Goal: Information Seeking & Learning: Learn about a topic

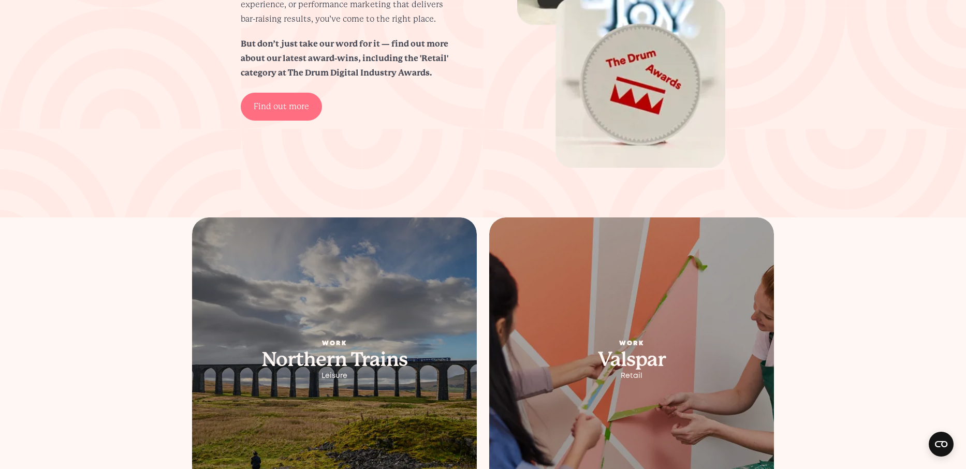
scroll to position [2056, 0]
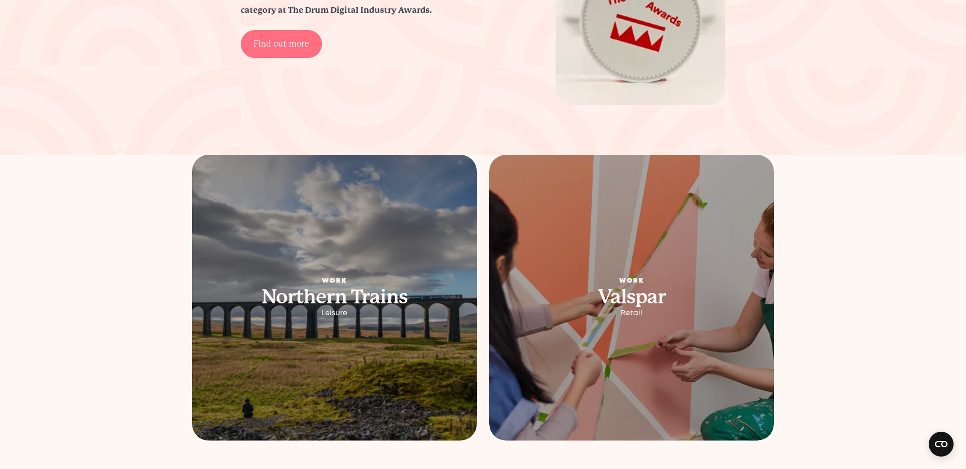
click at [362, 262] on picture at bounding box center [334, 298] width 299 height 300
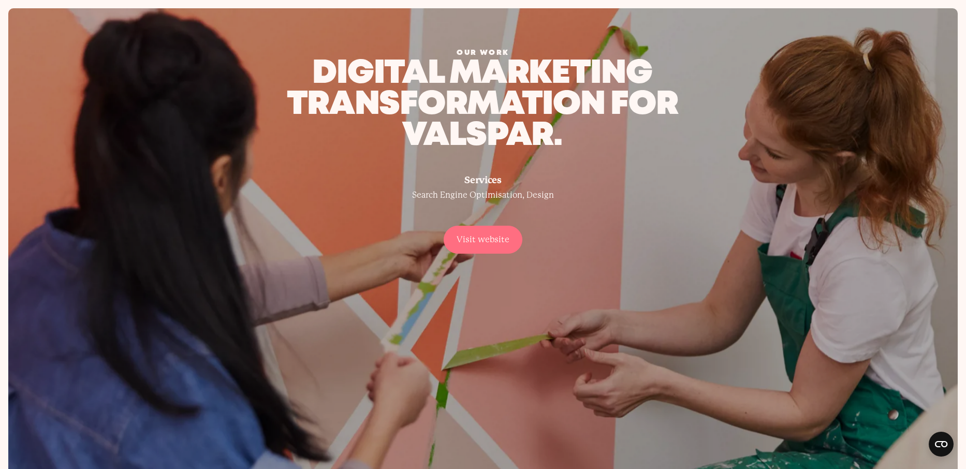
scroll to position [96, 0]
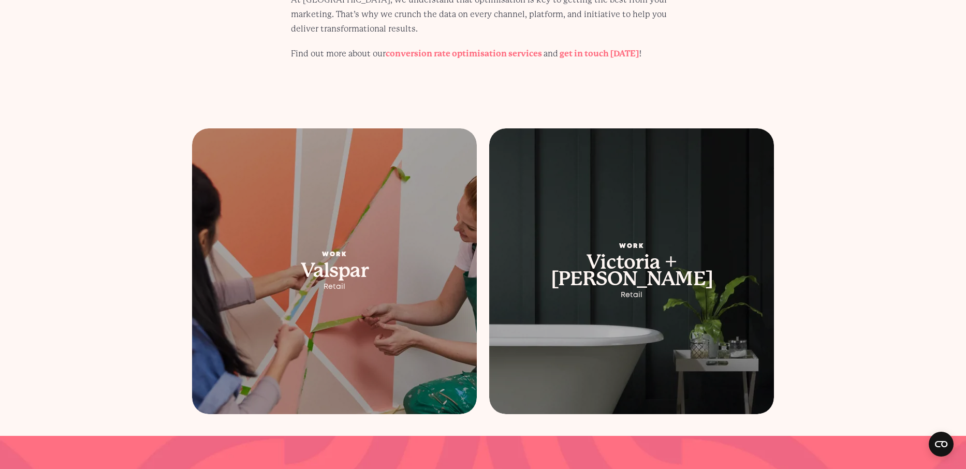
scroll to position [4838, 0]
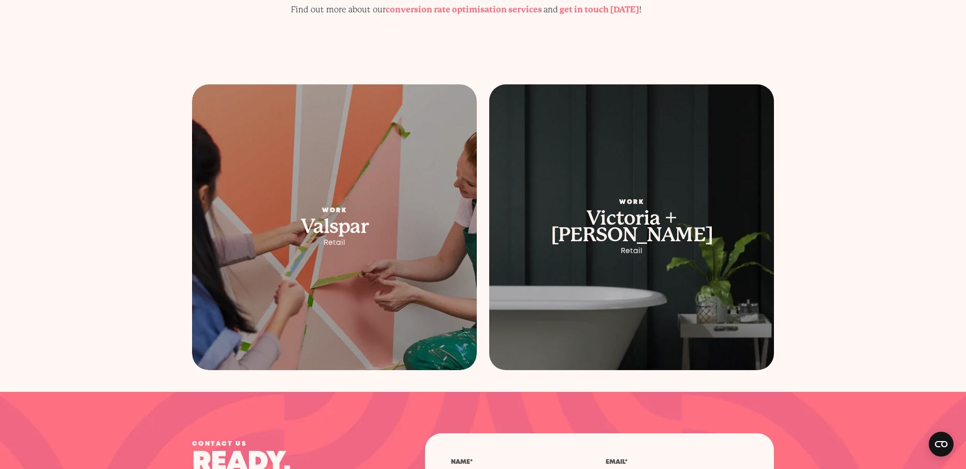
click at [655, 210] on h2 "Victoria + [PERSON_NAME]" at bounding box center [631, 226] width 235 height 33
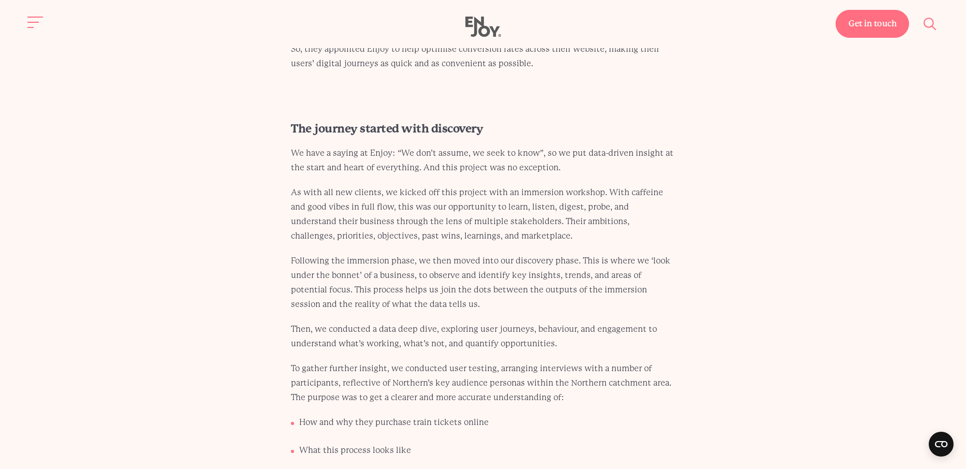
scroll to position [1460, 0]
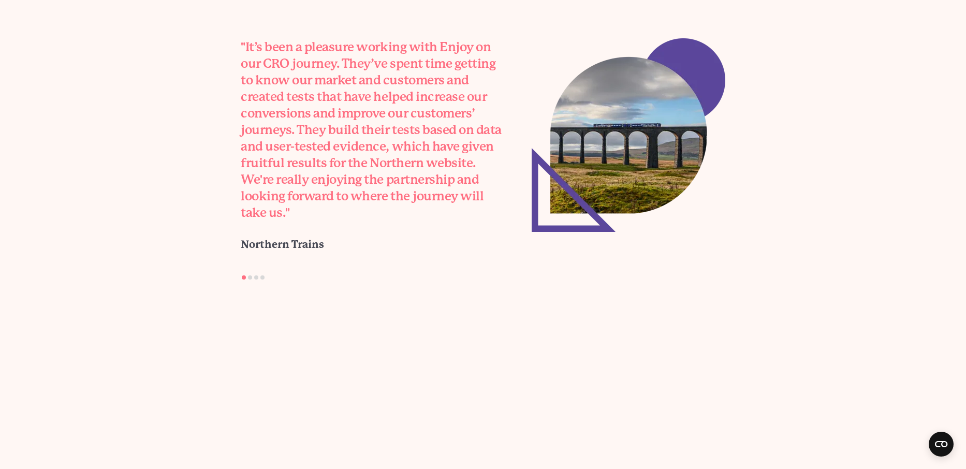
scroll to position [3079, 0]
click at [248, 279] on ol at bounding box center [483, 277] width 534 height 14
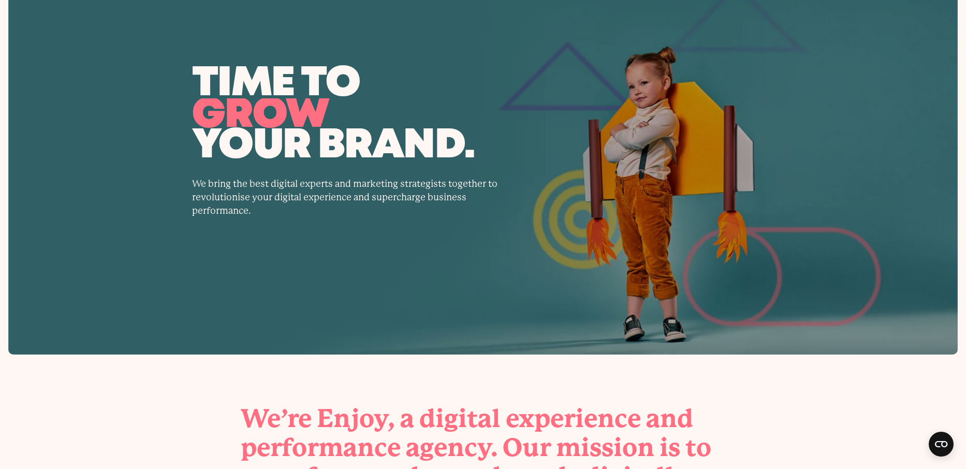
scroll to position [0, 0]
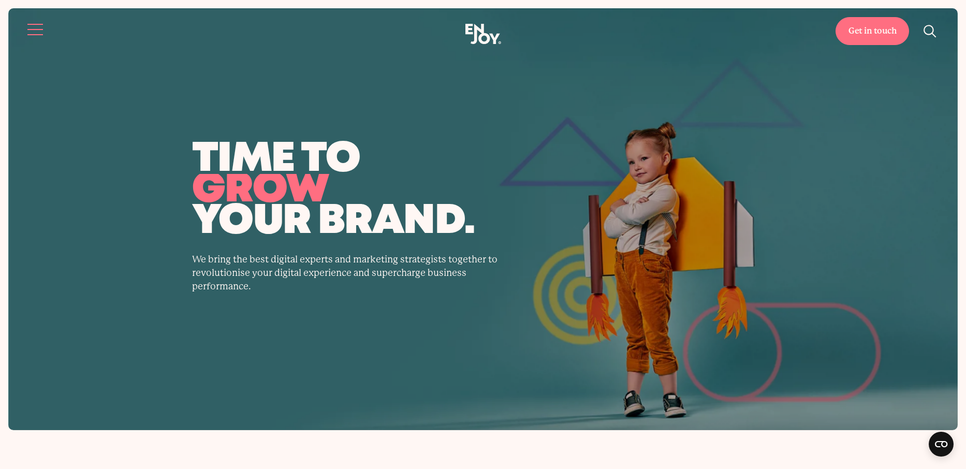
click at [36, 28] on button "Site navigation" at bounding box center [36, 30] width 22 height 22
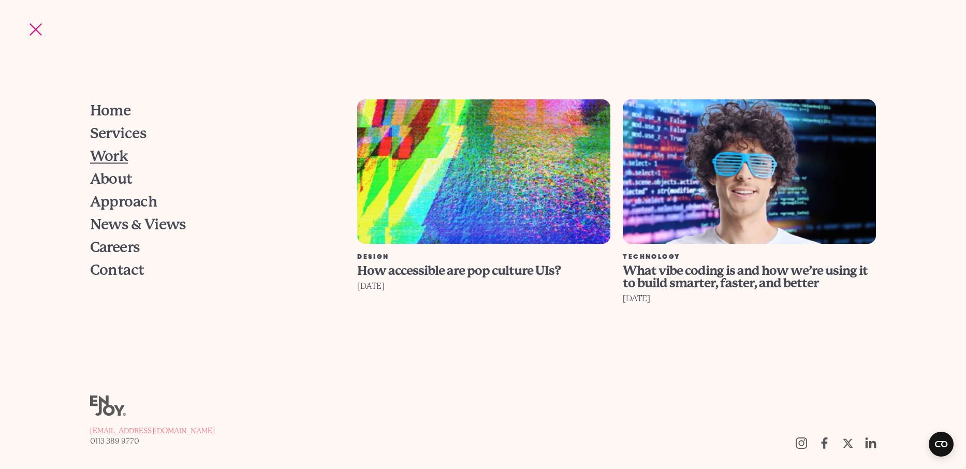
click at [118, 153] on span "Work" at bounding box center [109, 156] width 38 height 14
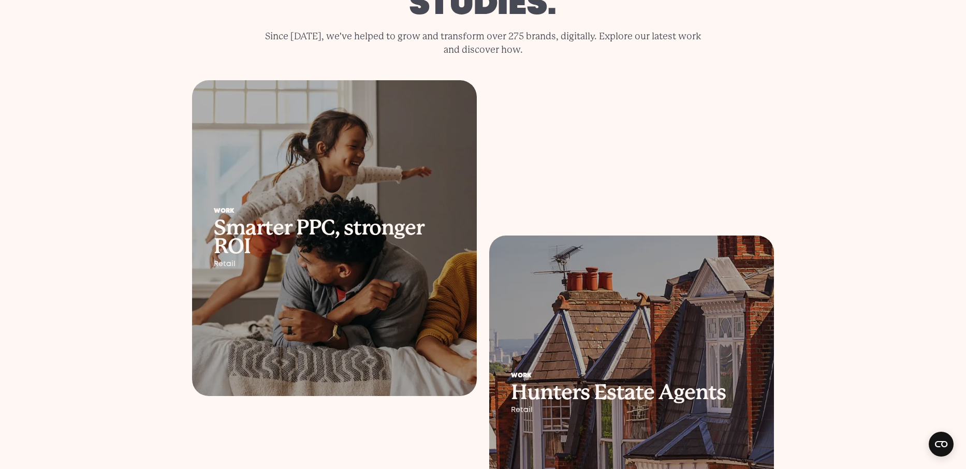
scroll to position [170, 0]
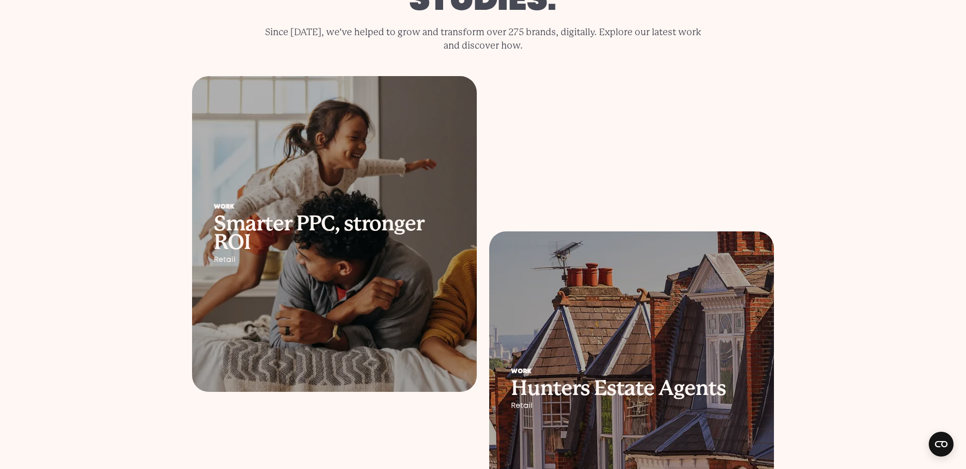
click at [375, 269] on div "Work Smarter PPC, stronger ROI Retail" at bounding box center [334, 234] width 285 height 104
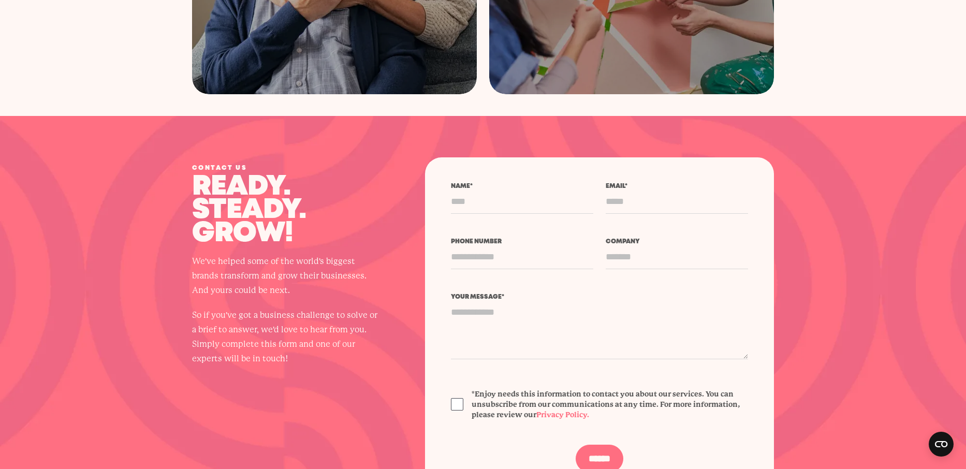
scroll to position [6070, 0]
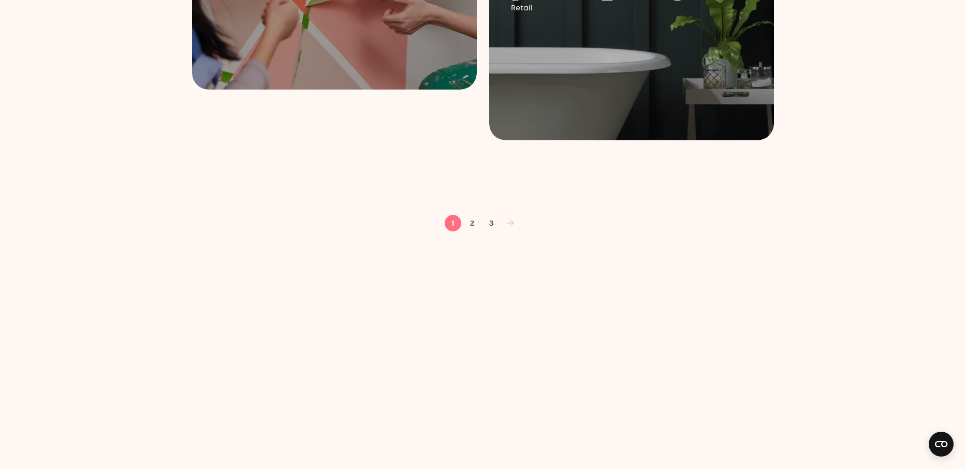
scroll to position [1688, 0]
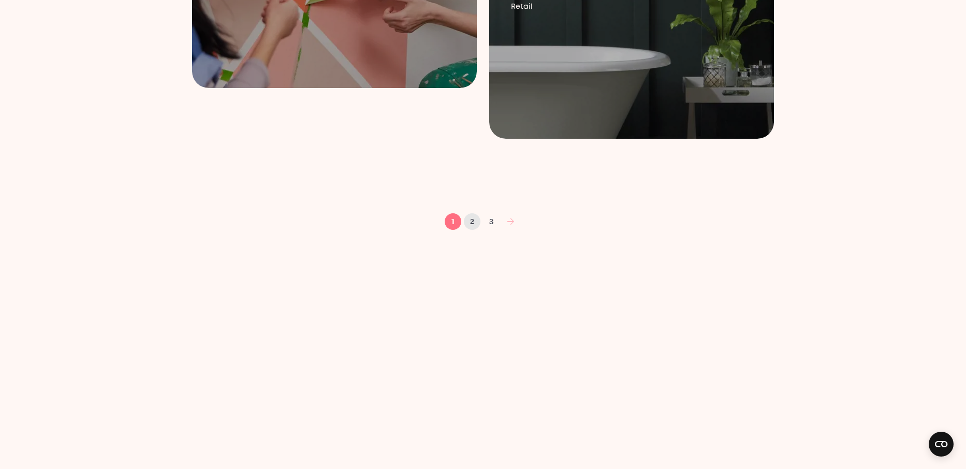
click at [477, 224] on link "2" at bounding box center [472, 221] width 17 height 17
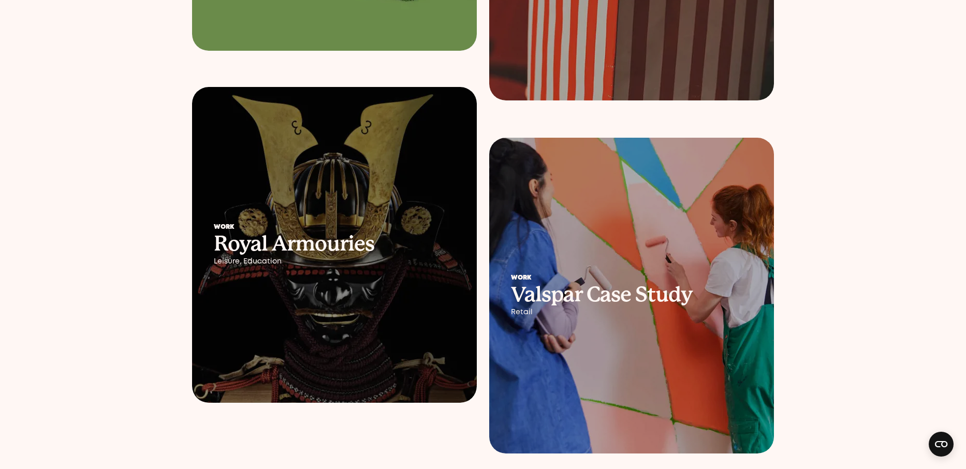
scroll to position [1376, 0]
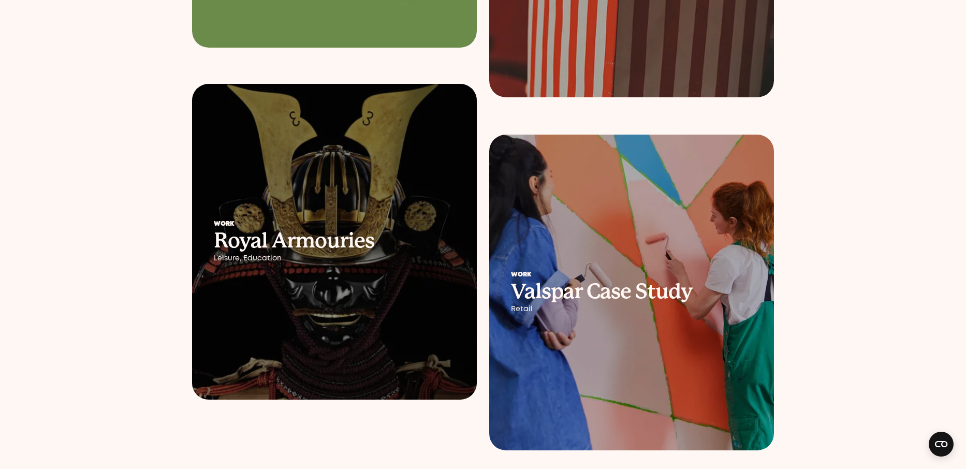
click at [342, 245] on h2 "Royal Armouries" at bounding box center [334, 240] width 241 height 19
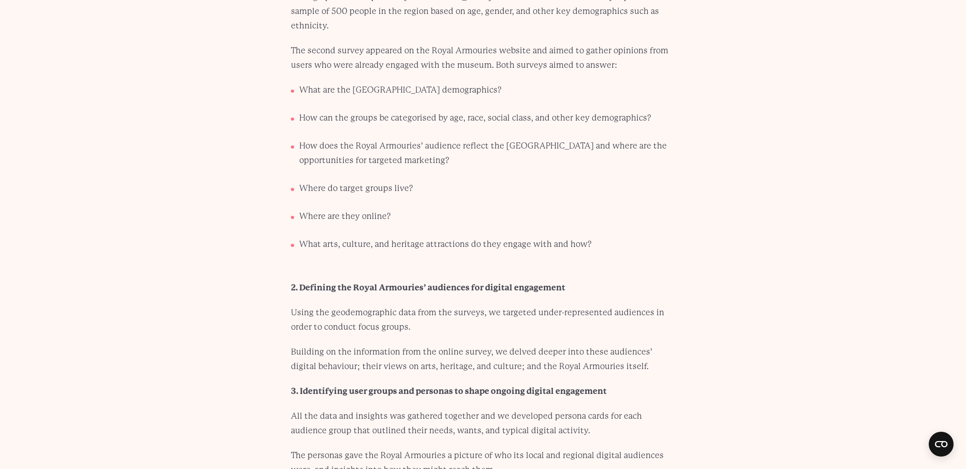
scroll to position [2746, 0]
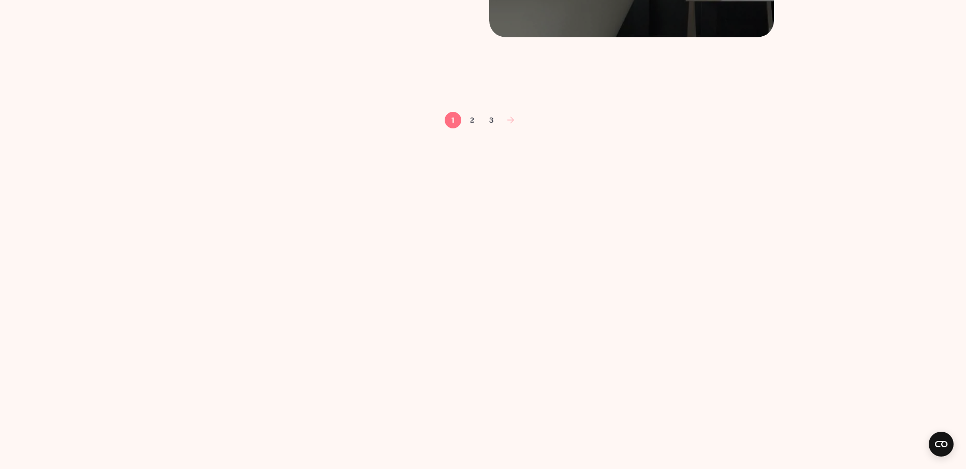
scroll to position [1789, 0]
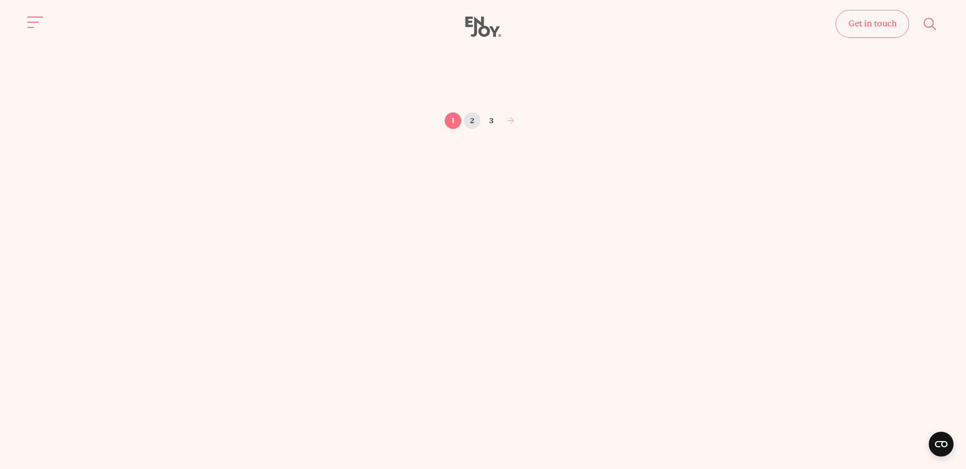
click at [474, 122] on link "2" at bounding box center [472, 120] width 17 height 17
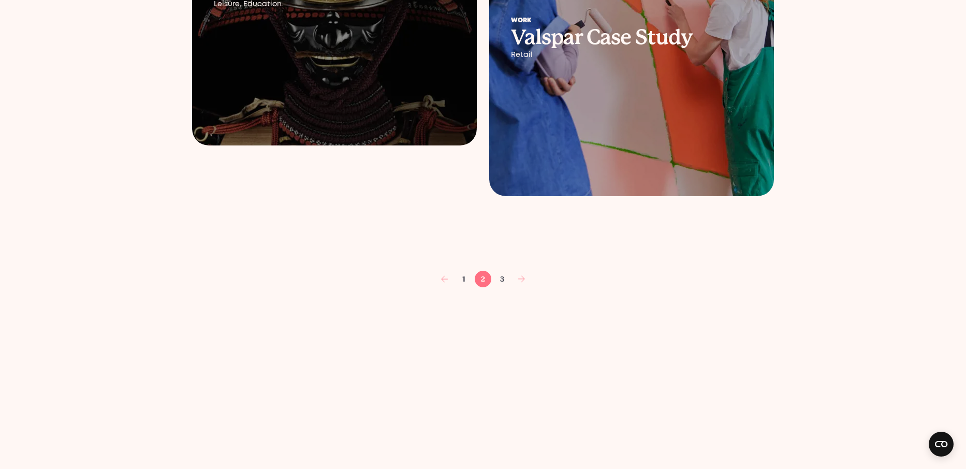
scroll to position [1631, 0]
click at [499, 279] on link "3" at bounding box center [502, 278] width 17 height 17
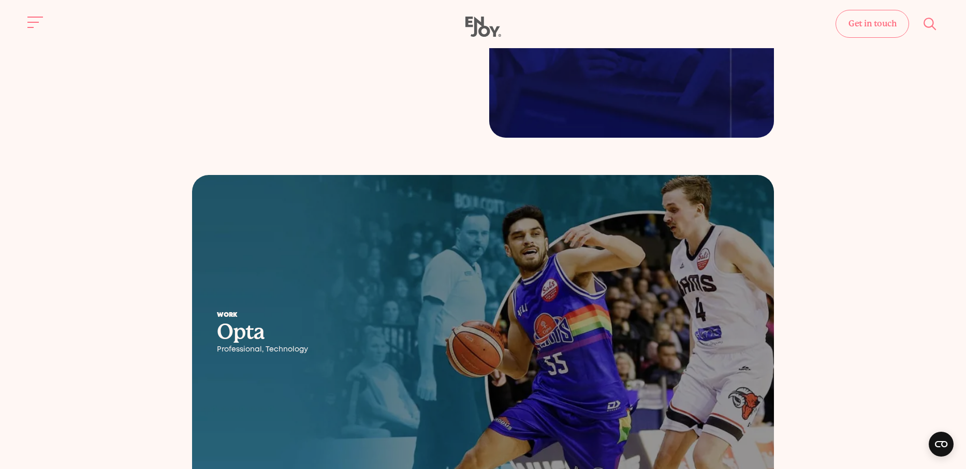
scroll to position [355, 0]
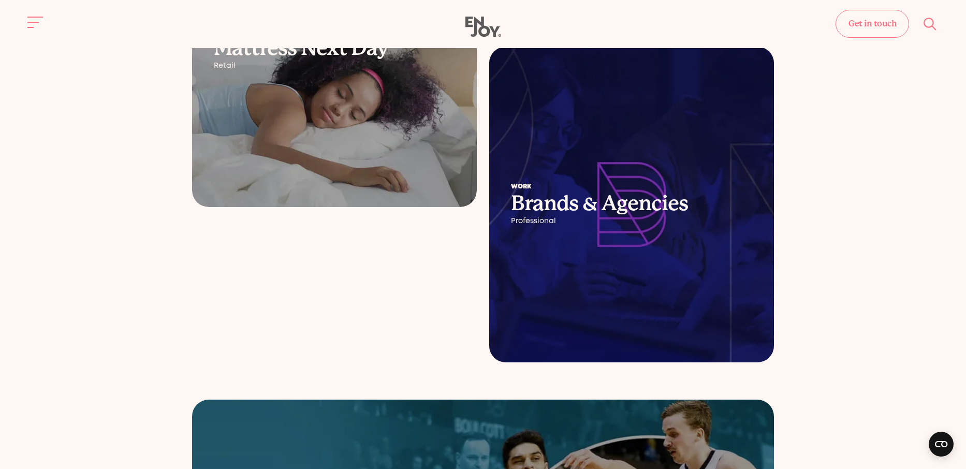
click at [615, 288] on div at bounding box center [631, 205] width 285 height 316
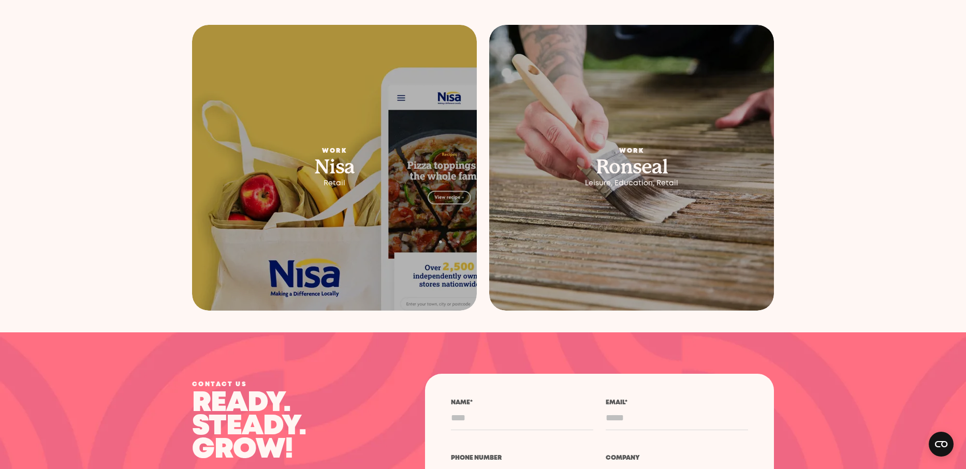
scroll to position [4449, 0]
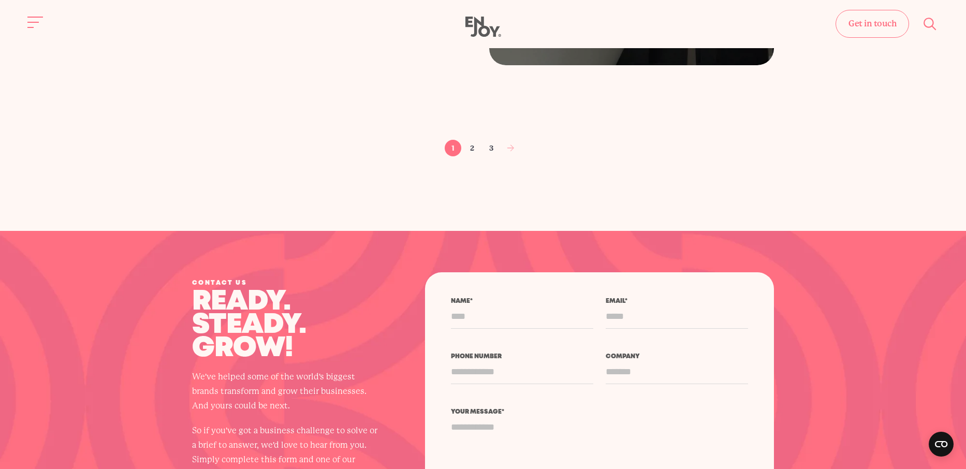
scroll to position [1726, 0]
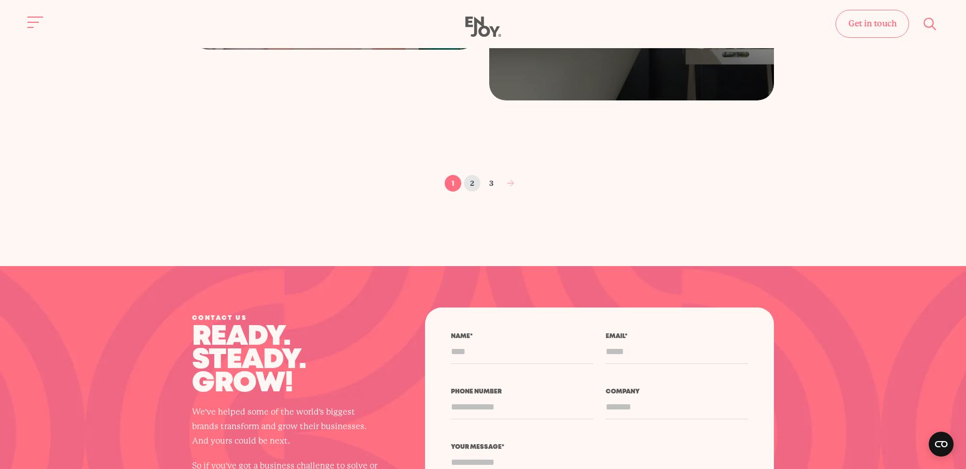
click at [470, 180] on link "2" at bounding box center [472, 183] width 17 height 17
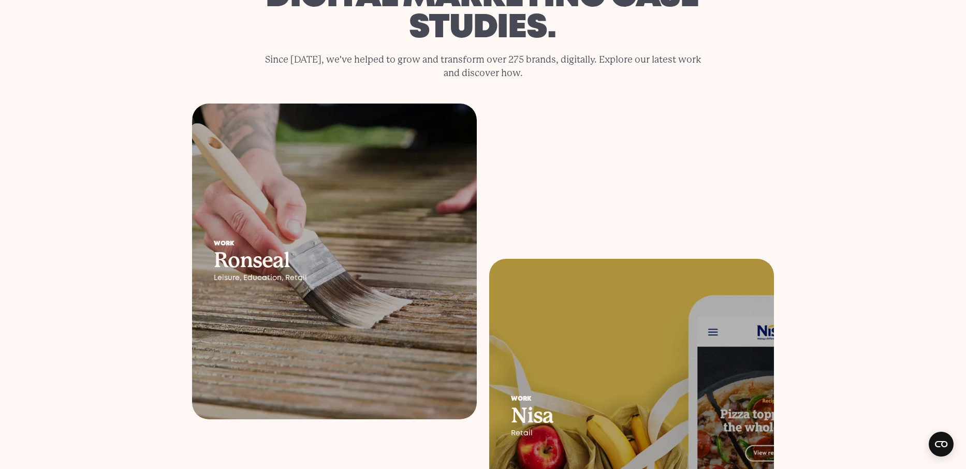
scroll to position [0, 0]
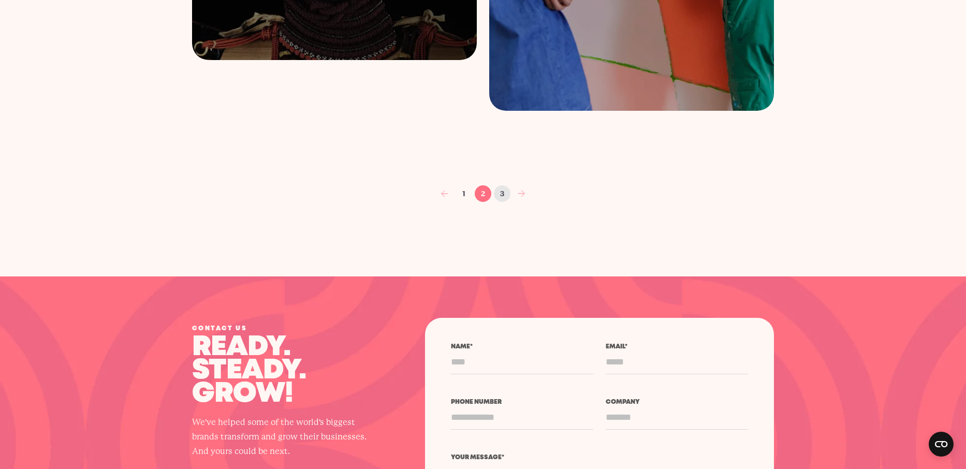
click at [505, 189] on link "3" at bounding box center [502, 193] width 17 height 17
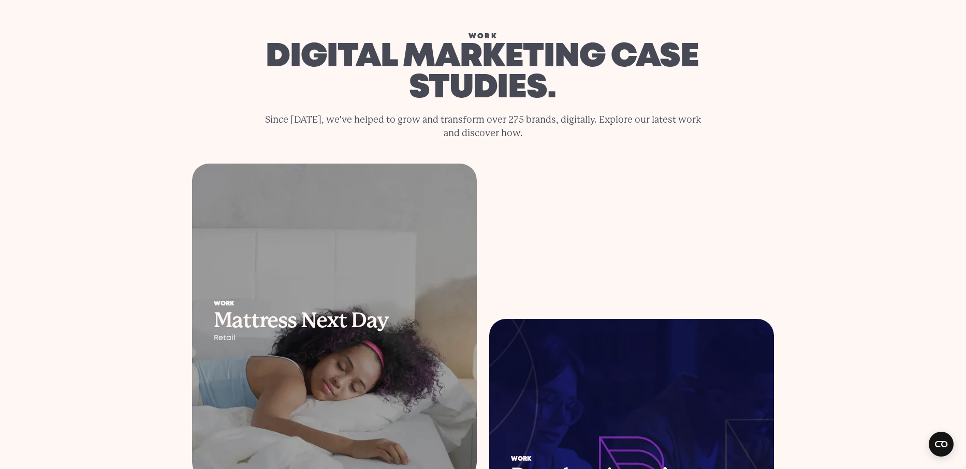
scroll to position [87, 0]
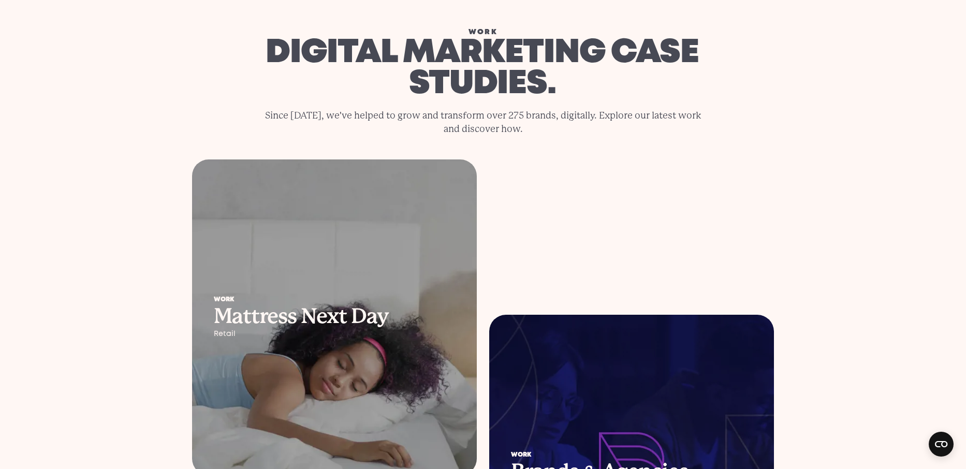
click at [368, 285] on div "Work Mattress Next Day Retail" at bounding box center [334, 317] width 285 height 85
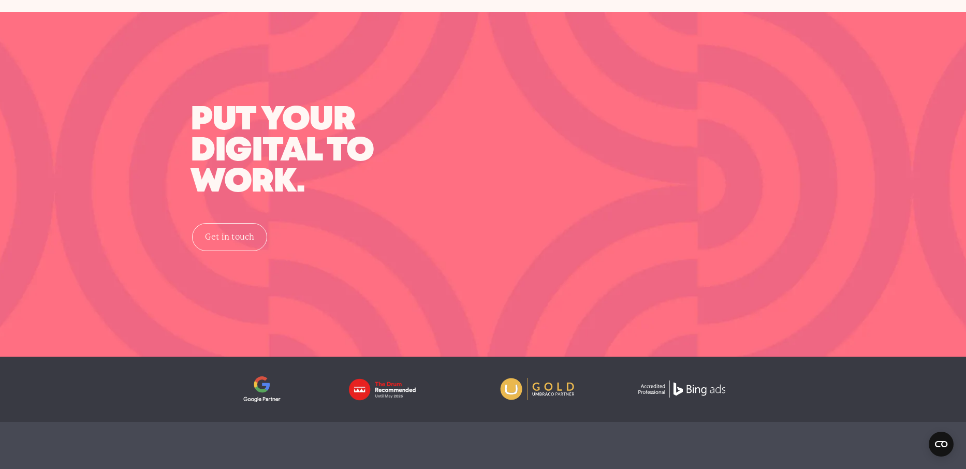
scroll to position [3514, 0]
